Goal: Task Accomplishment & Management: Complete application form

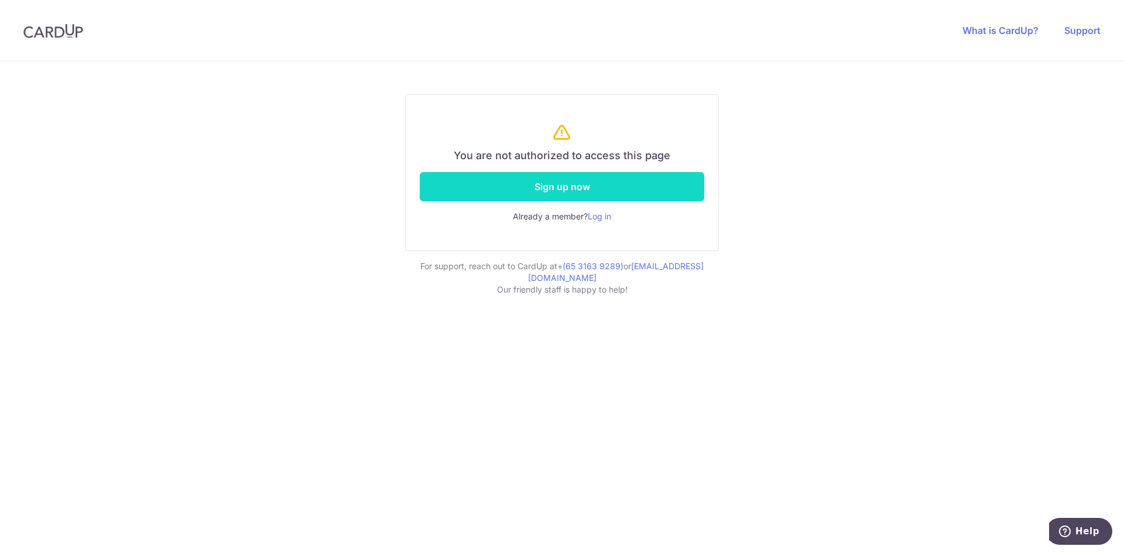
click at [564, 190] on link "Sign up now" at bounding box center [562, 186] width 284 height 29
click at [580, 197] on link "Sign up now" at bounding box center [562, 186] width 284 height 29
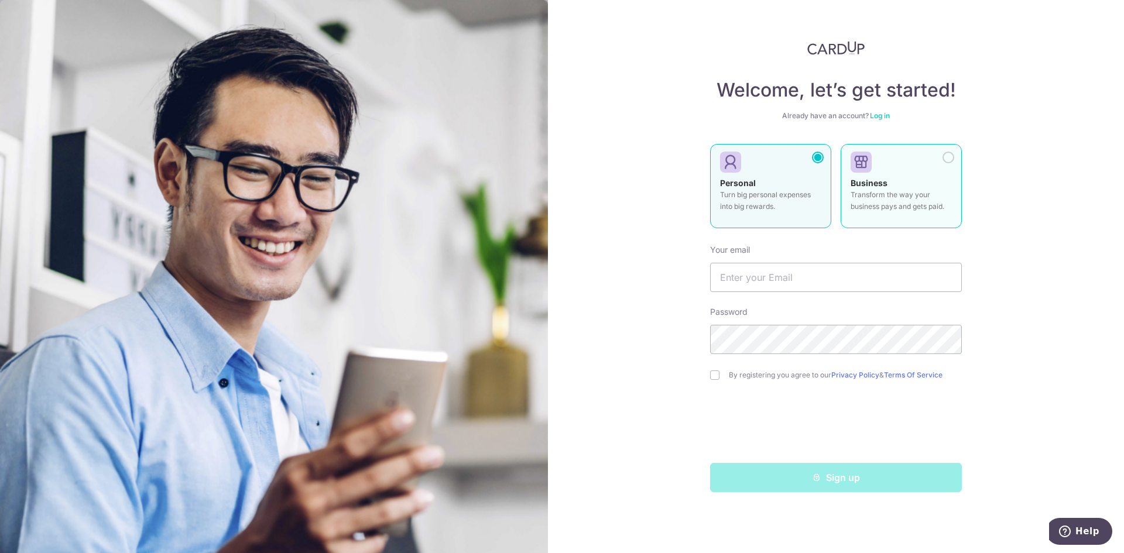
click at [889, 203] on p "Transform the way your business pays and gets paid." at bounding box center [901, 200] width 101 height 23
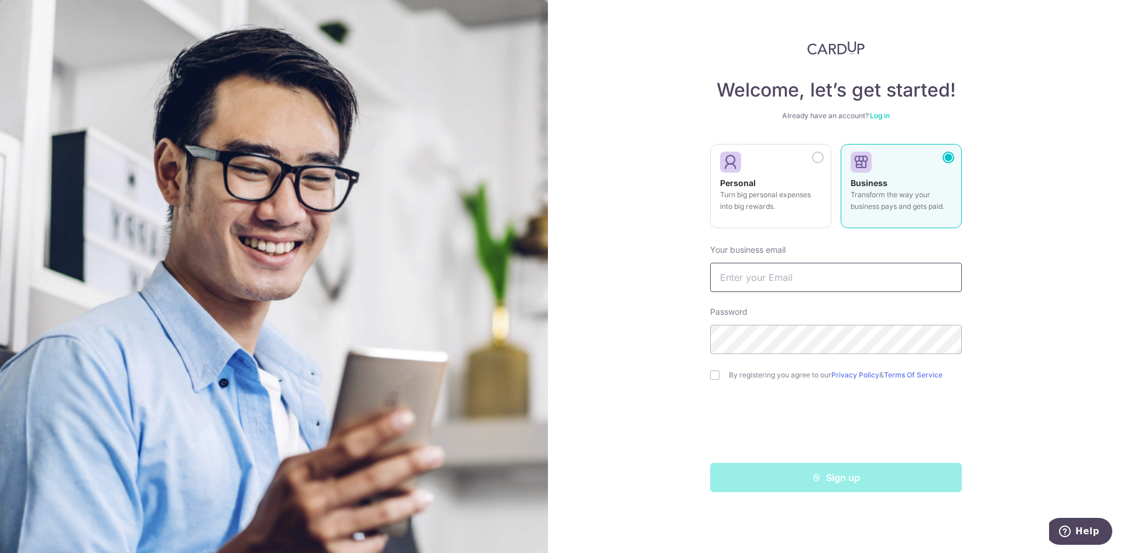
click at [726, 283] on input "text" at bounding box center [836, 277] width 252 height 29
type input "admin@pjgifthouse.com"
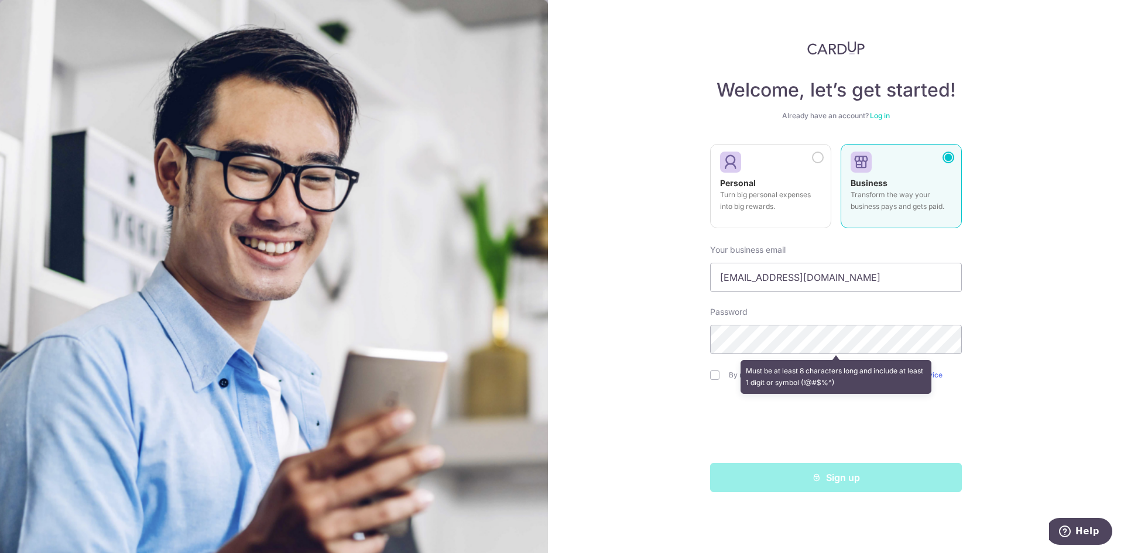
click at [683, 355] on div "Welcome, let’s get started! Already have an account? Log in Personal Turn big p…" at bounding box center [836, 276] width 576 height 553
click at [885, 116] on link "Log in" at bounding box center [880, 115] width 20 height 9
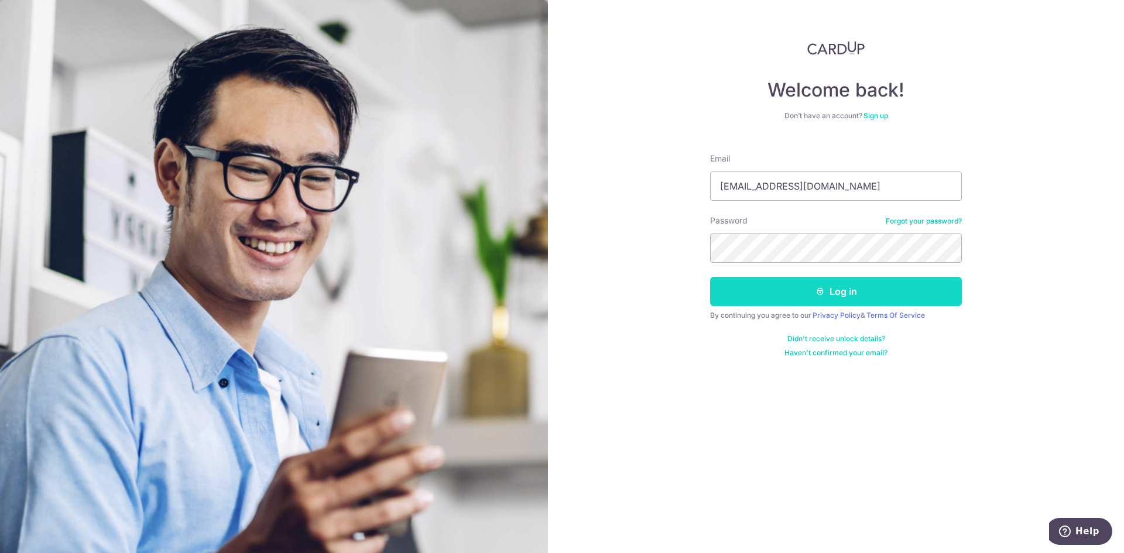
click at [839, 296] on button "Log in" at bounding box center [836, 291] width 252 height 29
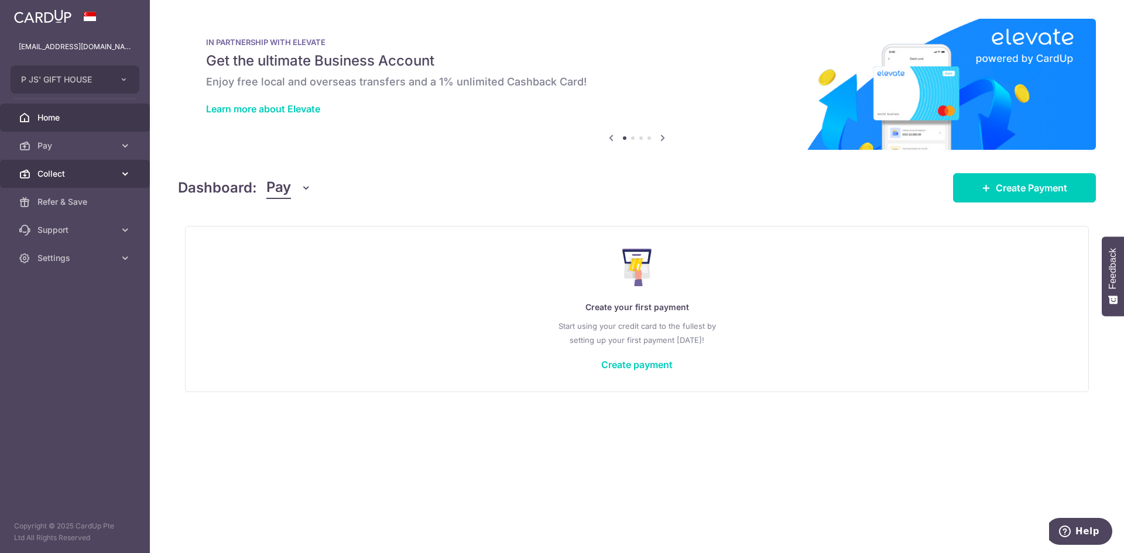
click at [94, 176] on span "Collect" at bounding box center [75, 174] width 77 height 12
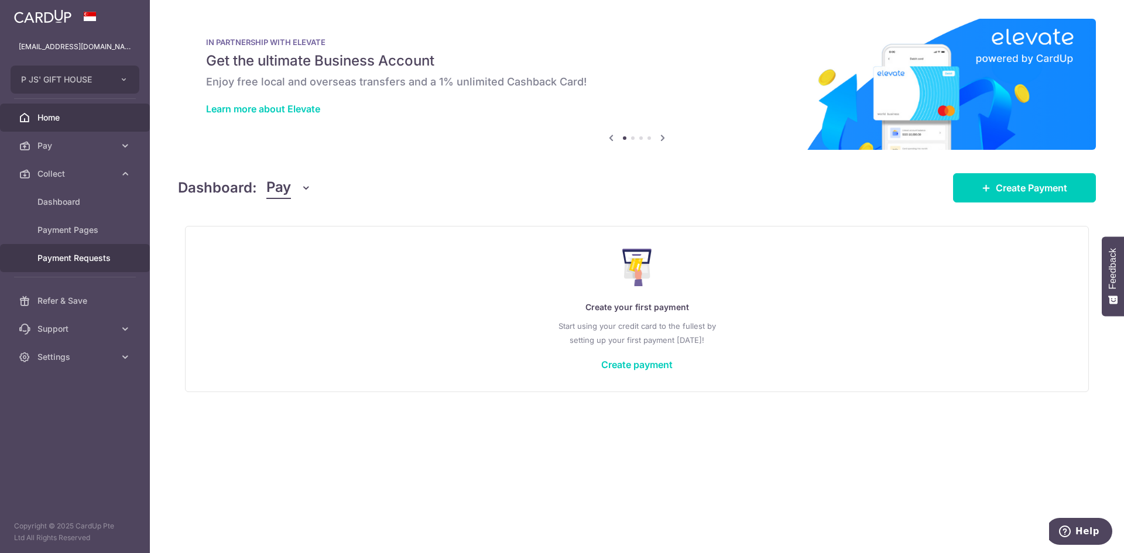
click at [100, 260] on span "Payment Requests" at bounding box center [75, 258] width 77 height 12
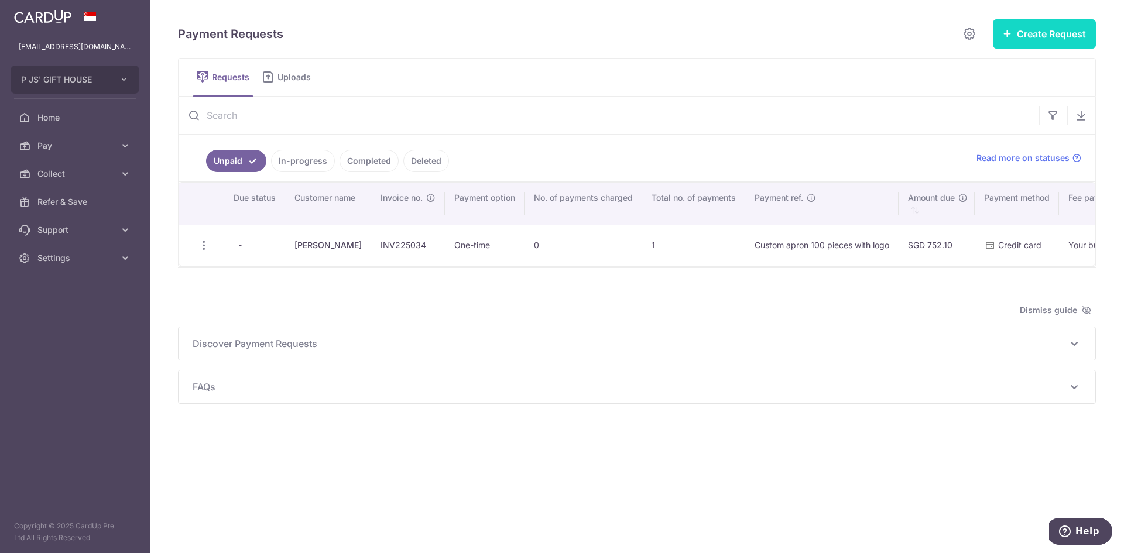
click at [1053, 38] on button "Create Request" at bounding box center [1044, 33] width 103 height 29
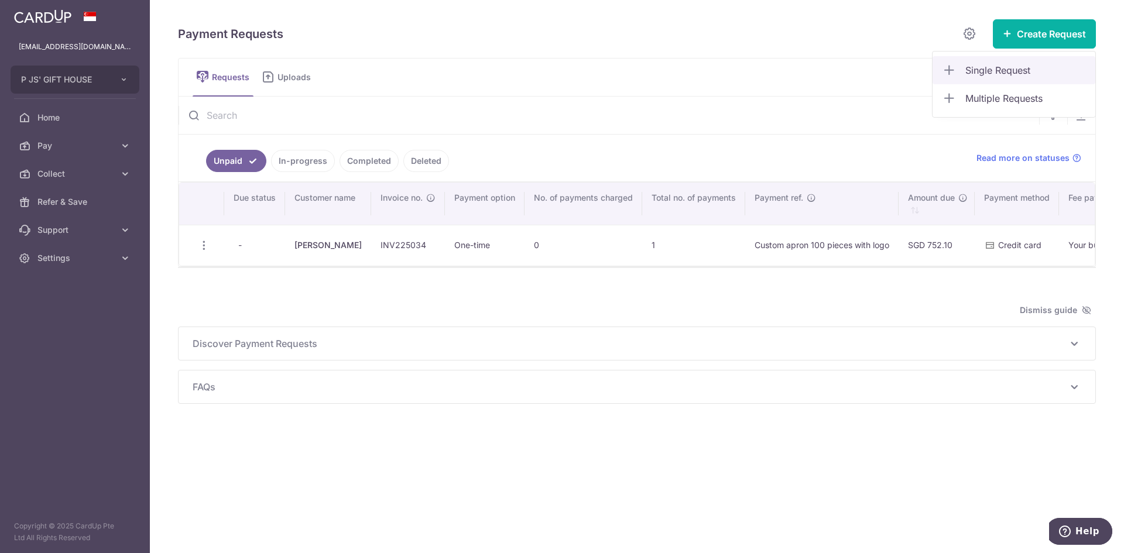
click at [1002, 67] on span "Single Request" at bounding box center [1025, 70] width 121 height 14
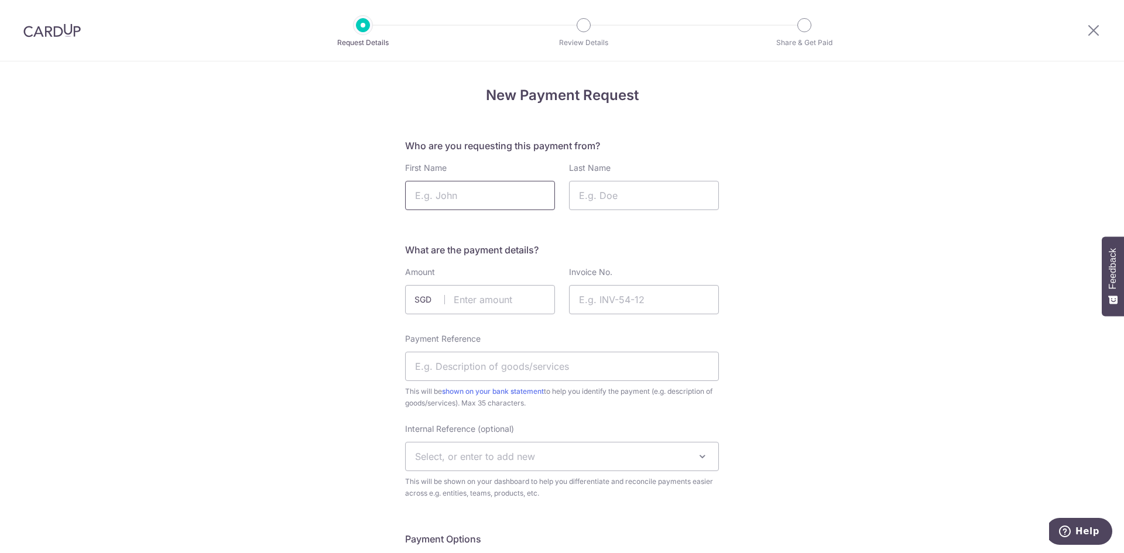
click at [493, 189] on input "First Name" at bounding box center [480, 195] width 150 height 29
paste input "Chayanid Trakulsiripun"
type input "Chayanid Trakulsiripun"
click at [597, 200] on input "Last Name" at bounding box center [644, 195] width 150 height 29
paste input "Chayanid Trakulsiripun"
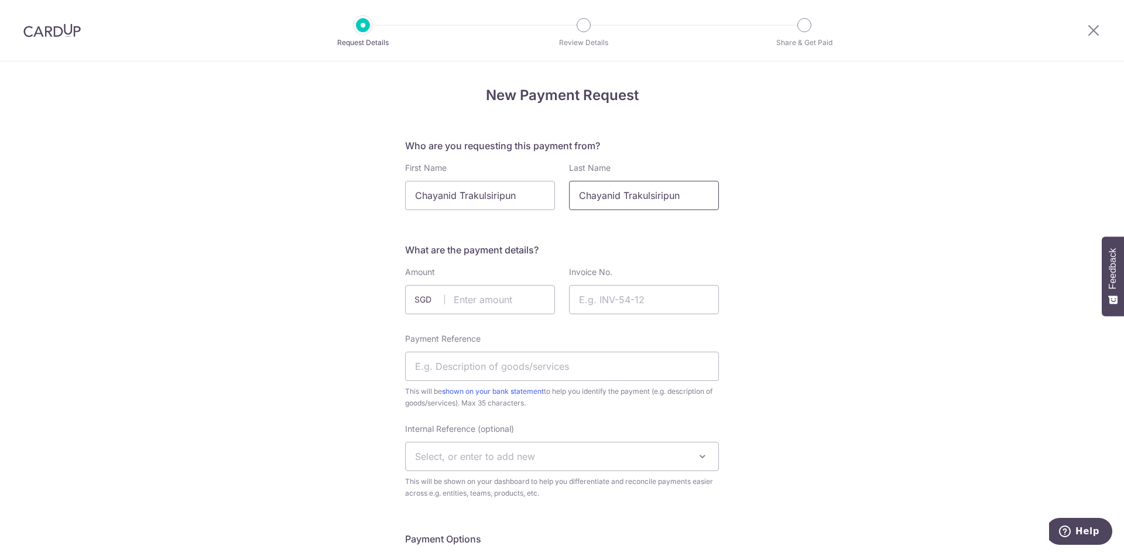
click at [618, 194] on input "Chayanid Trakulsiripun" at bounding box center [644, 195] width 150 height 29
type input "Trakulsiripun"
click at [512, 200] on input "Chayanid Trakulsiripun" at bounding box center [480, 195] width 150 height 29
type input "Chayanid"
click at [457, 301] on input "text" at bounding box center [480, 299] width 150 height 29
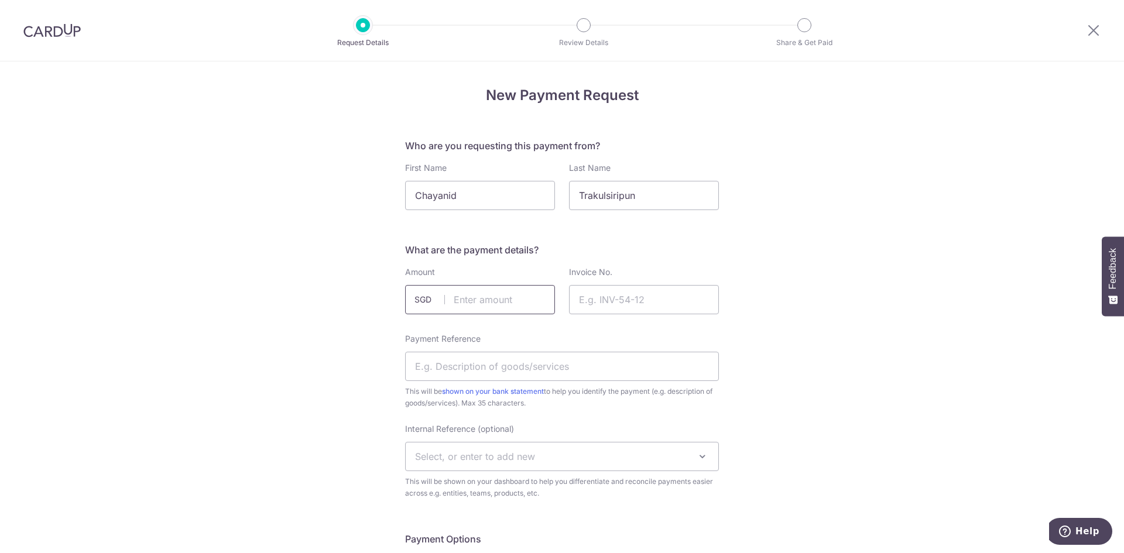
click at [486, 299] on input "text" at bounding box center [480, 299] width 150 height 29
type input "4821.62"
click at [599, 300] on input "Invoice No." at bounding box center [644, 299] width 150 height 29
type input "INV225086"
click at [469, 366] on input "Payment Reference" at bounding box center [562, 366] width 314 height 29
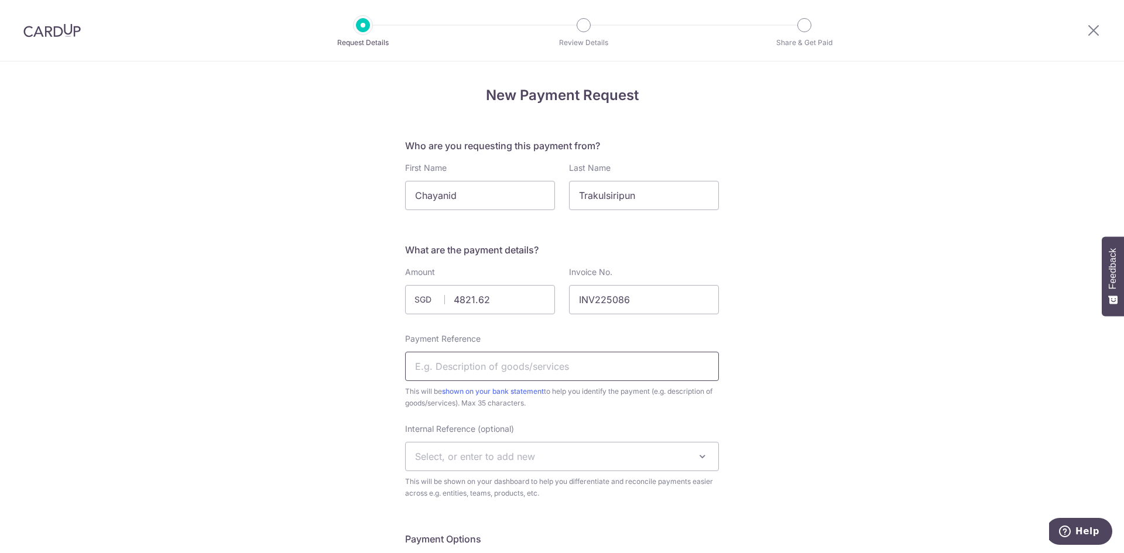
click at [467, 360] on input "Payment Reference" at bounding box center [562, 366] width 314 height 29
paste input "GaN 65W Fast Charging Travel adapt"
type input "GaN 65W Fast Charging Travel adapt"
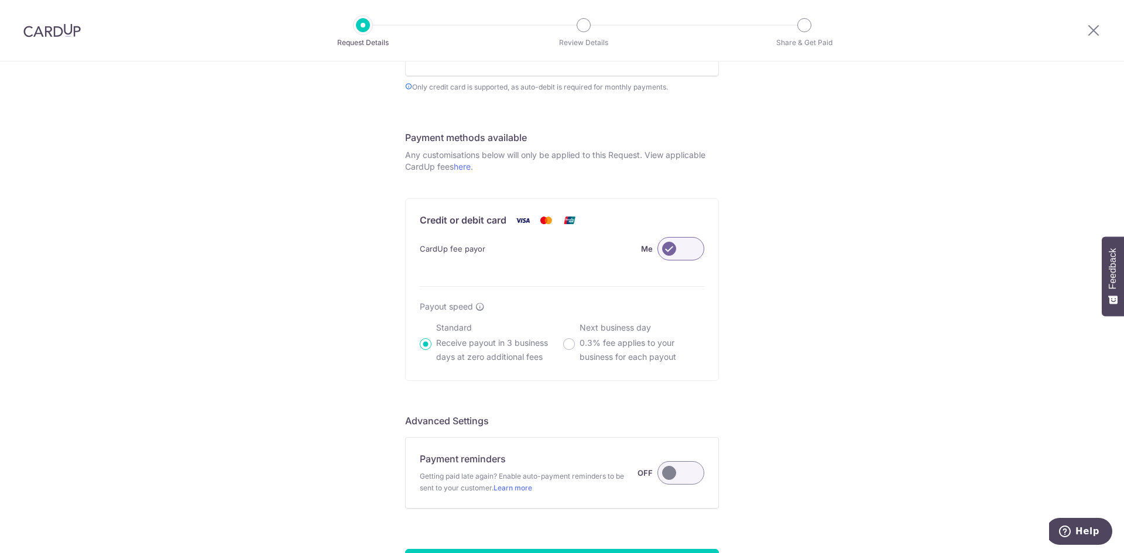
scroll to position [680, 0]
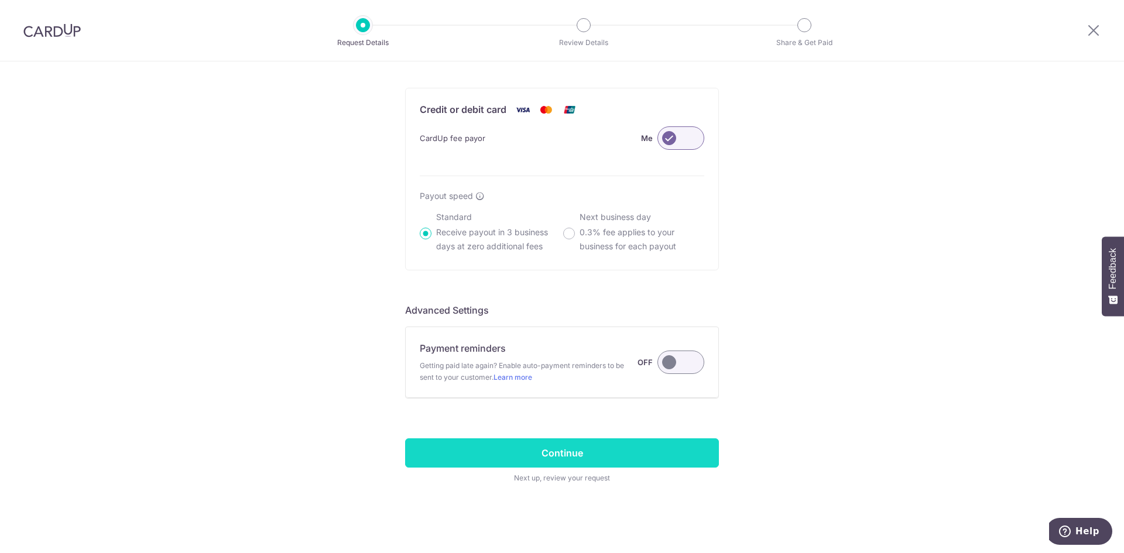
click at [563, 458] on input "Continue" at bounding box center [562, 452] width 314 height 29
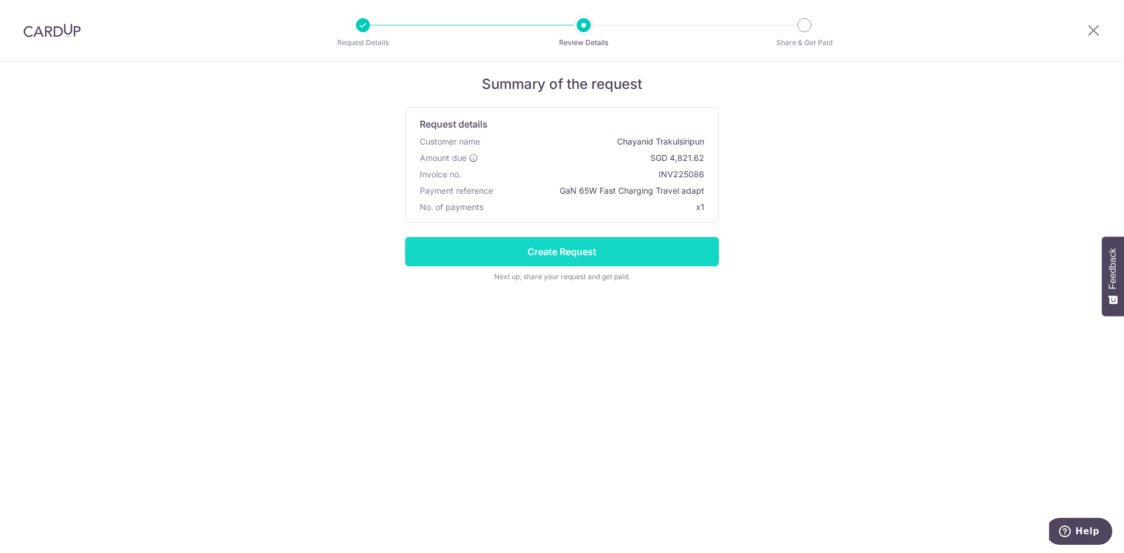
click at [563, 256] on input "Create Request" at bounding box center [562, 251] width 314 height 29
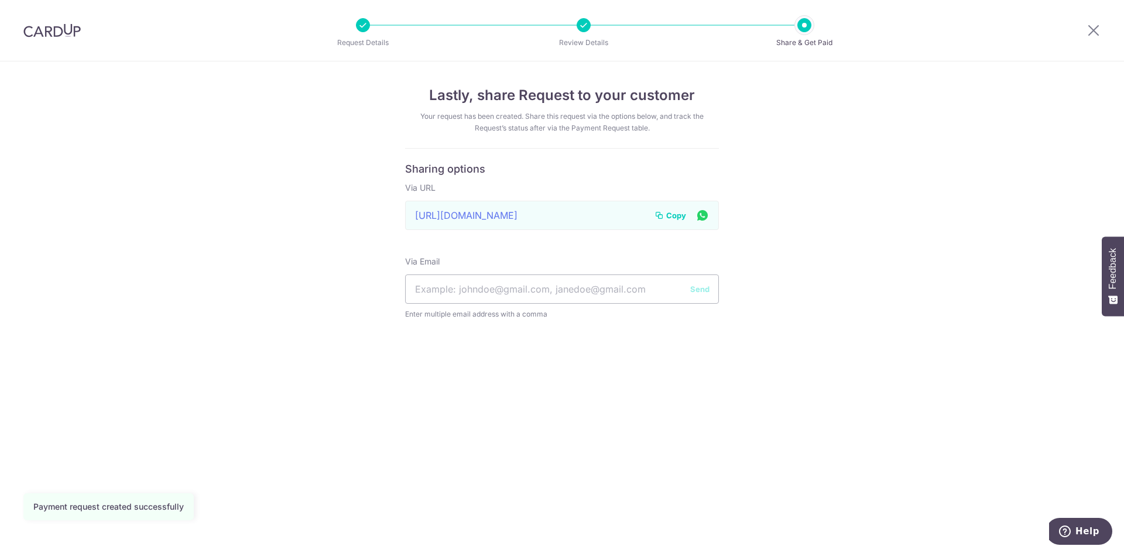
click at [682, 215] on span "Copy" at bounding box center [676, 216] width 20 height 12
click at [655, 432] on div "Lastly, share Request to your customer Your request has been created. Share thi…" at bounding box center [562, 307] width 1124 height 492
click at [667, 216] on span "Copy" at bounding box center [676, 216] width 20 height 12
click at [817, 396] on div "Lastly, share Request to your customer Your request has been created. Share thi…" at bounding box center [562, 307] width 1124 height 492
click at [557, 408] on div "Lastly, share Request to your customer Your request has been created. Share thi…" at bounding box center [562, 307] width 1124 height 492
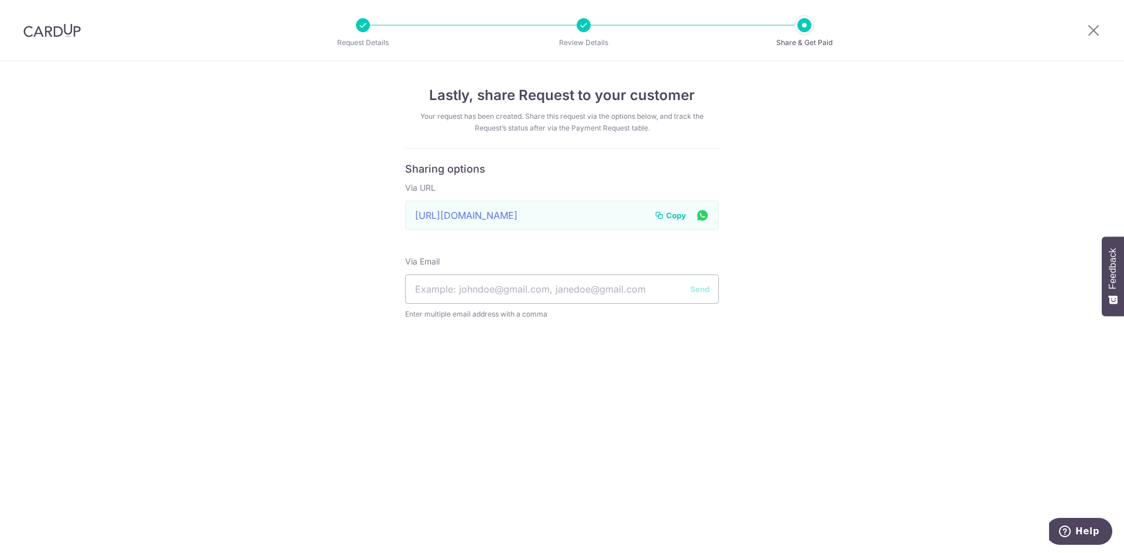
click at [881, 205] on div "Lastly, share Request to your customer Your request has been created. Share thi…" at bounding box center [562, 307] width 1124 height 492
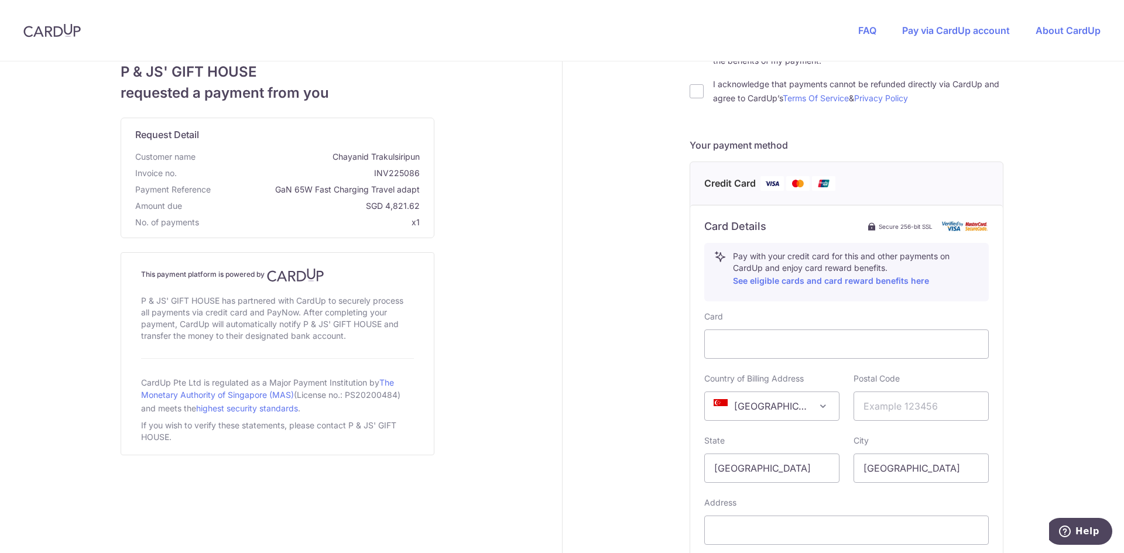
scroll to position [293, 0]
